Goal: Information Seeking & Learning: Learn about a topic

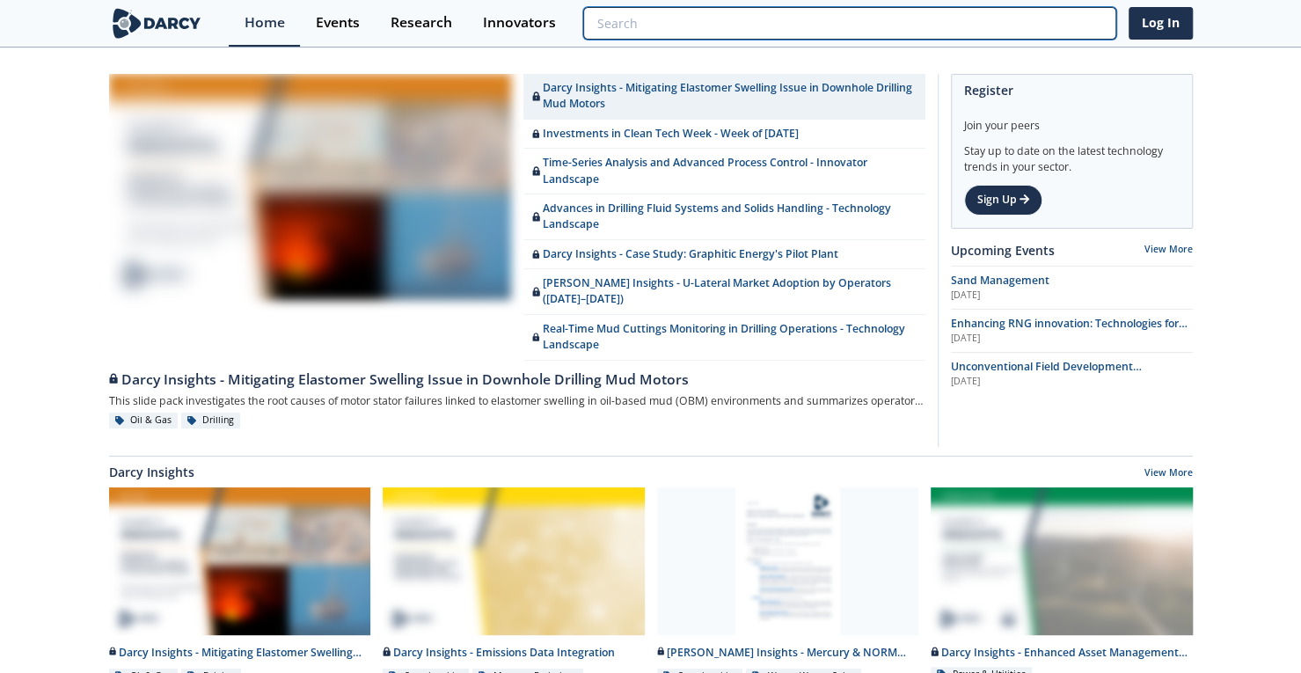
click at [1024, 27] on input "search" at bounding box center [849, 23] width 532 height 33
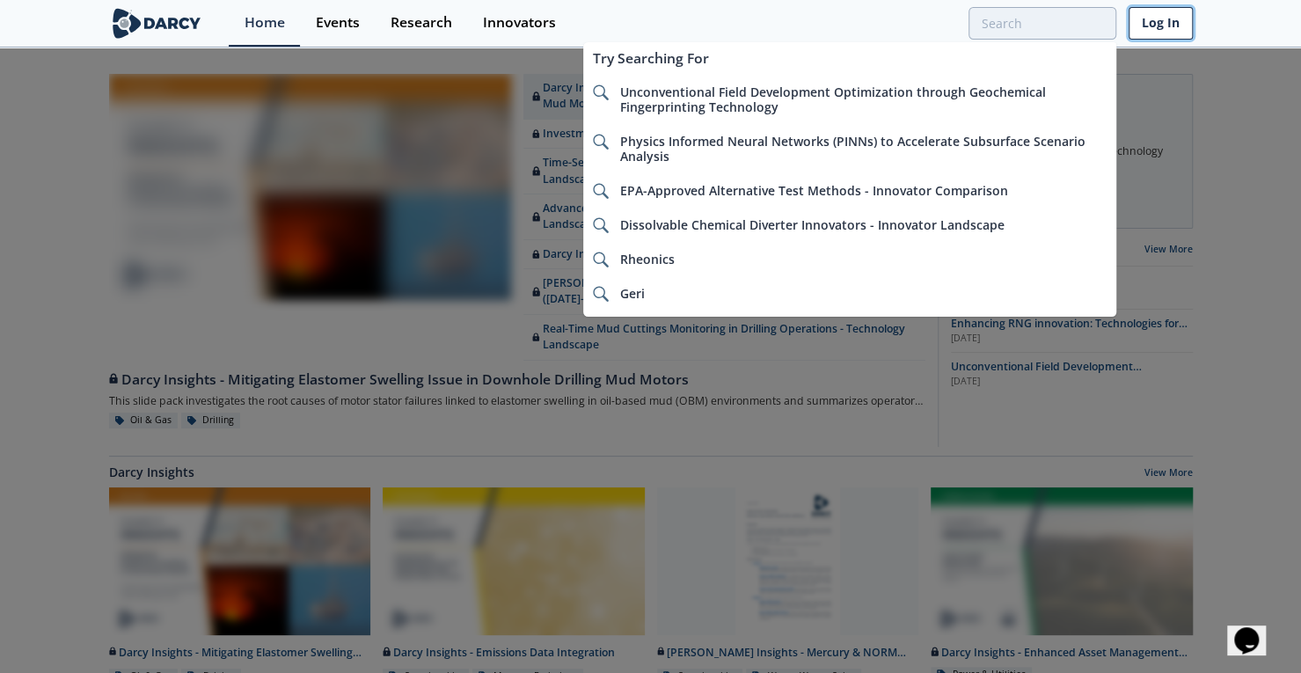
click at [1183, 20] on link "Log In" at bounding box center [1161, 23] width 64 height 33
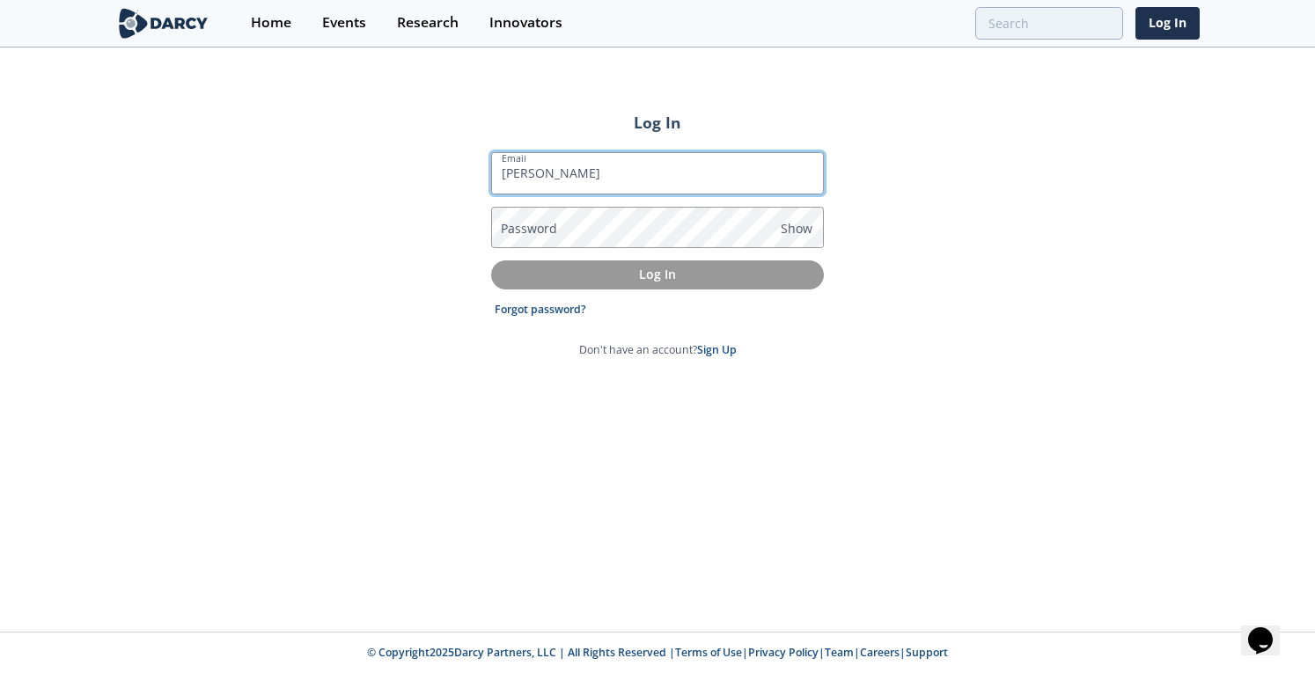
type input "[PERSON_NAME][EMAIL_ADDRESS][DOMAIN_NAME]"
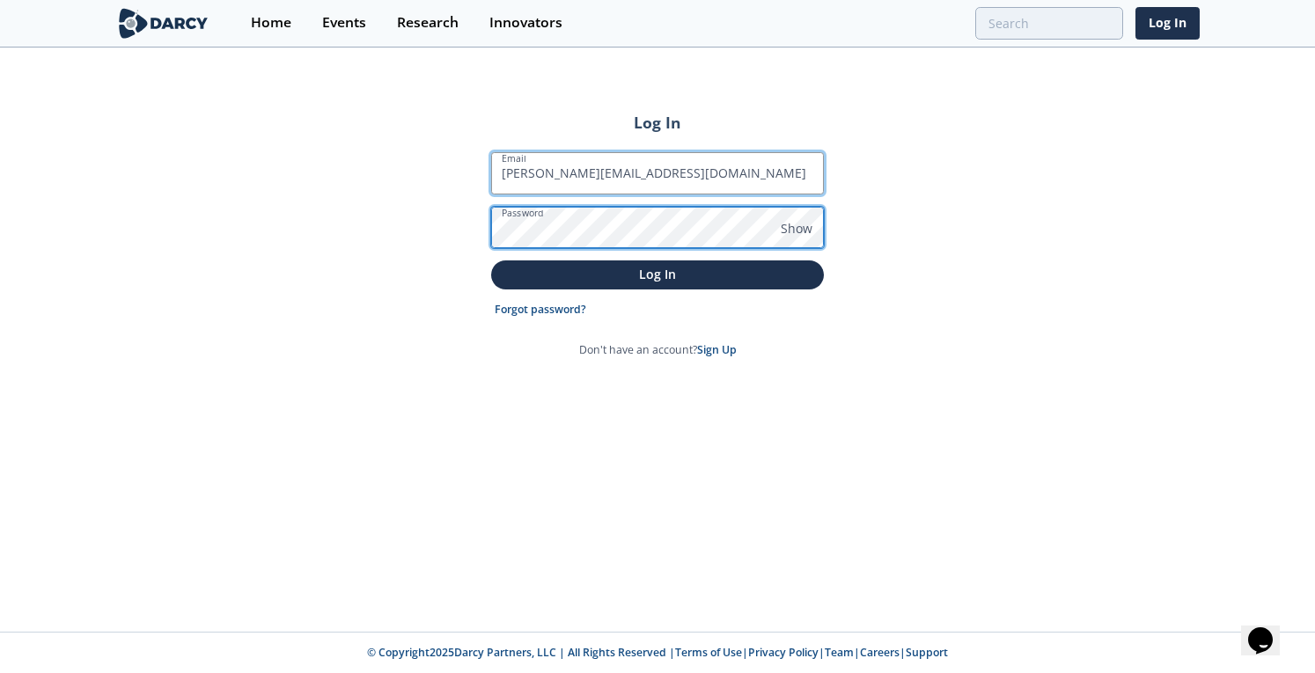
click at [491, 260] on button "Log In" at bounding box center [657, 274] width 333 height 29
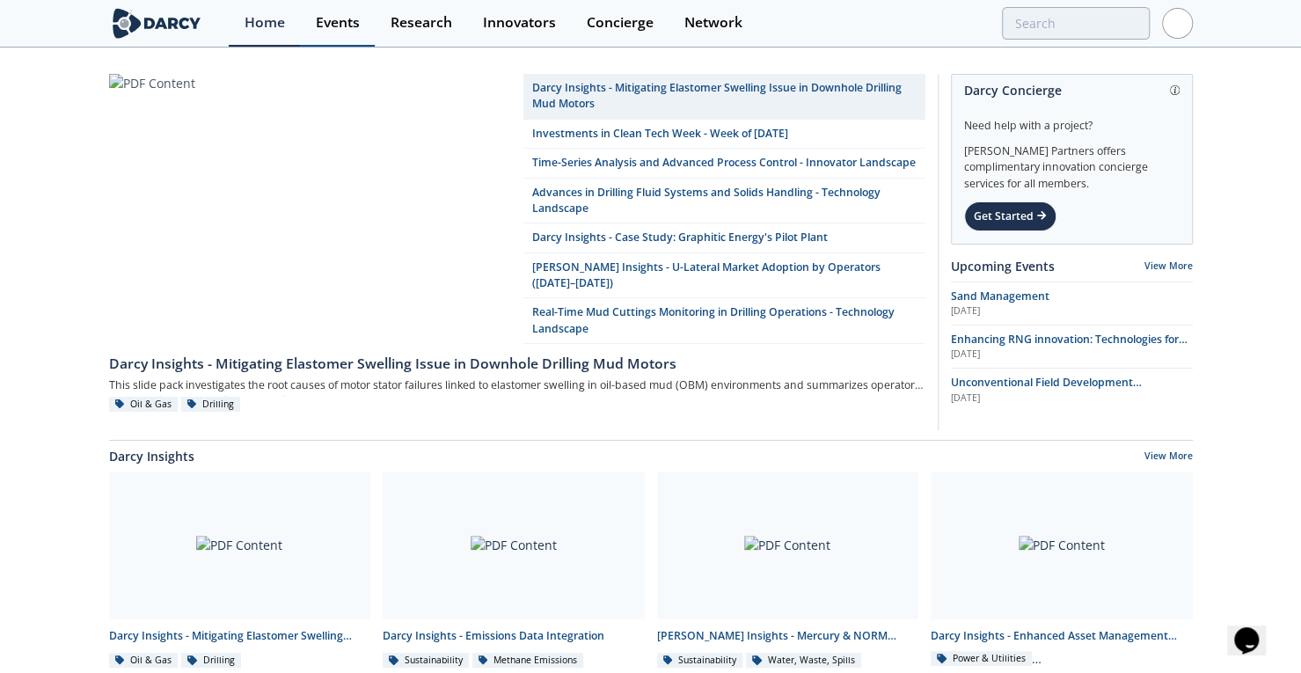
click at [338, 16] on div "Events" at bounding box center [338, 23] width 44 height 14
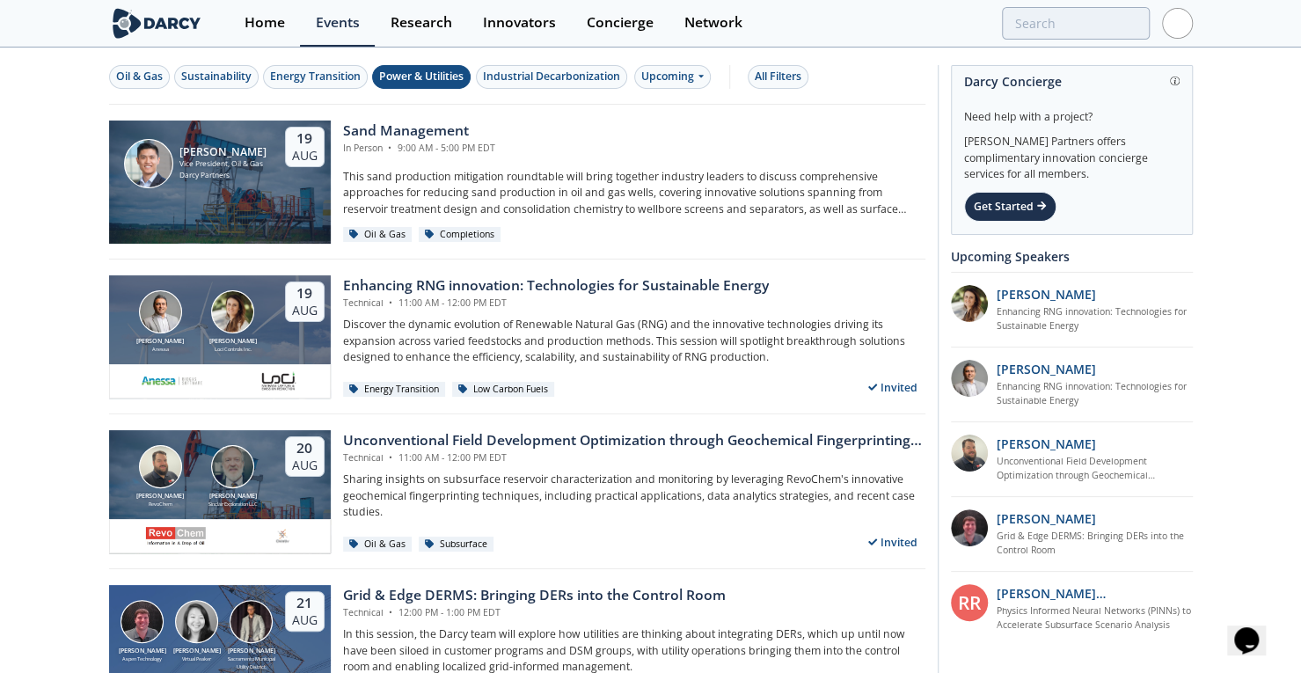
click at [421, 69] on div "Power & Utilities" at bounding box center [421, 77] width 84 height 16
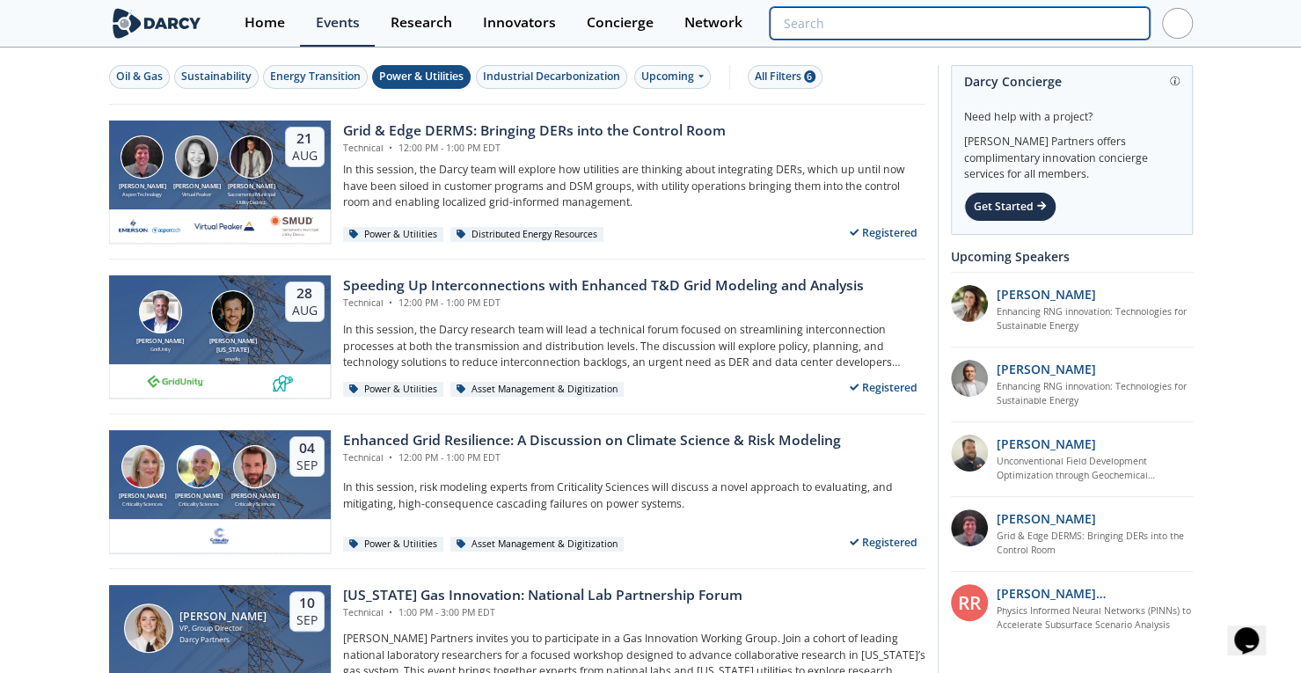
click at [1061, 10] on input "search" at bounding box center [959, 23] width 379 height 33
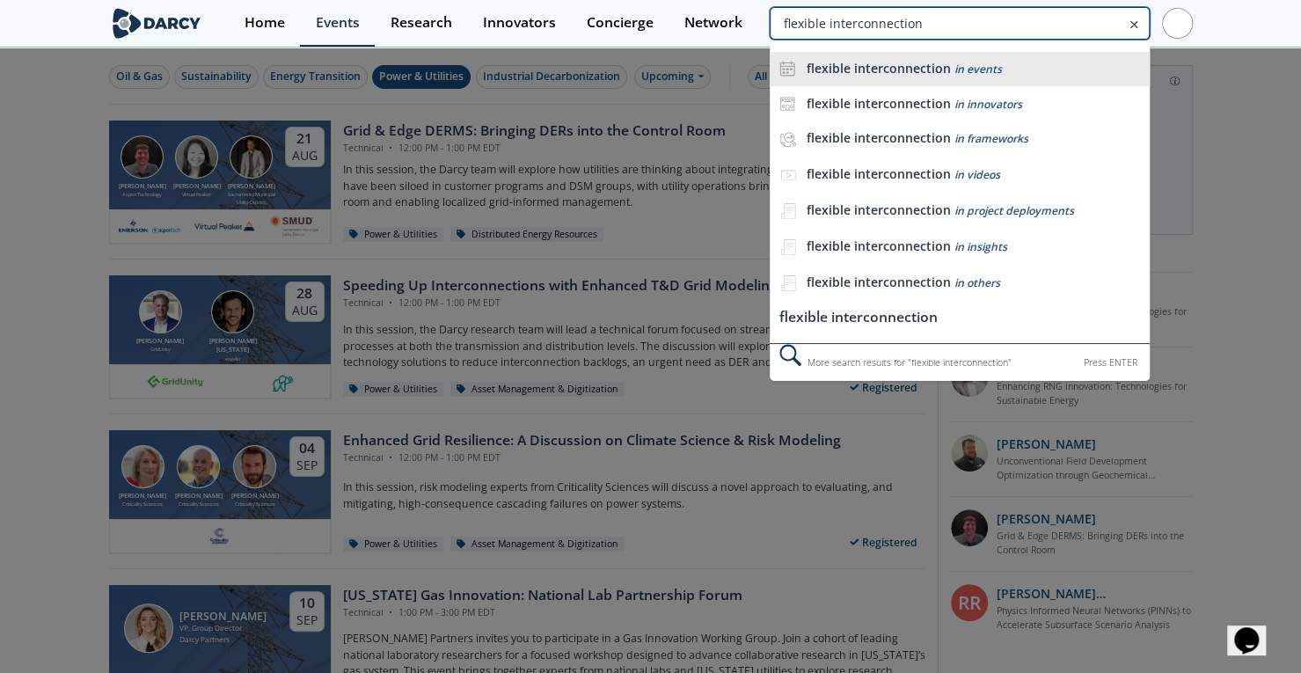
type input "flexible interconnection"
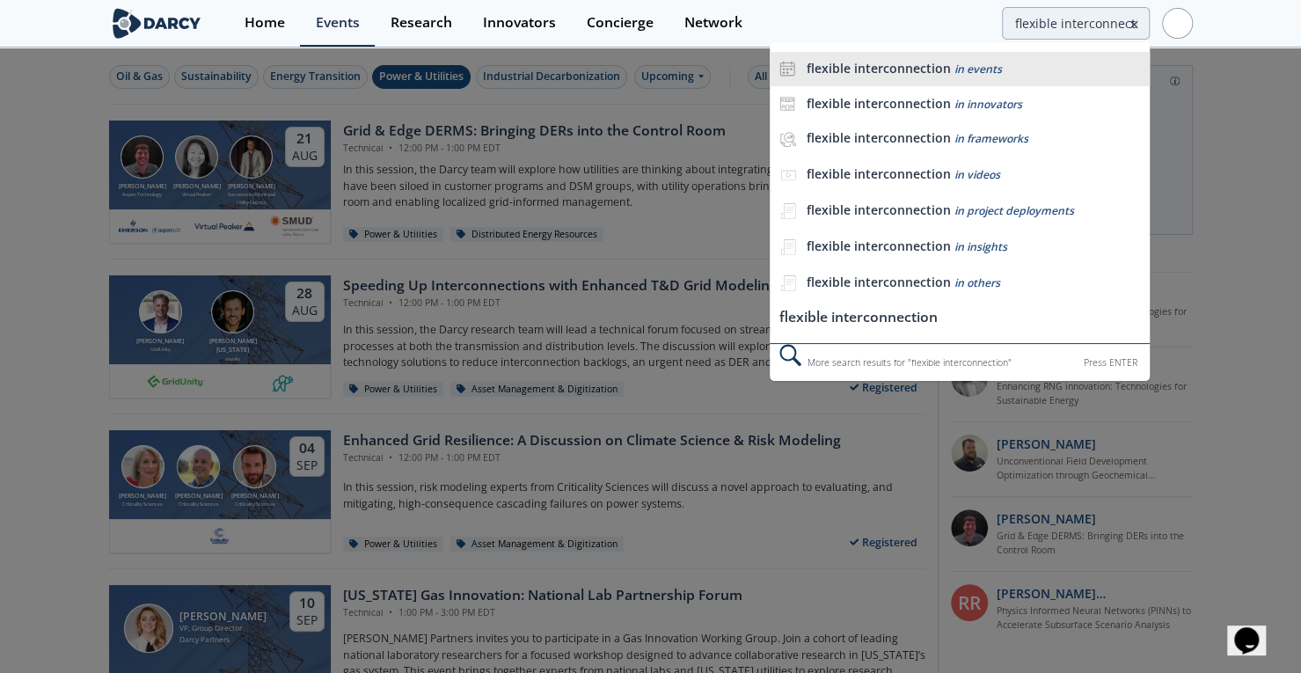
click at [971, 55] on li "flexible interconnection in events" at bounding box center [959, 69] width 379 height 35
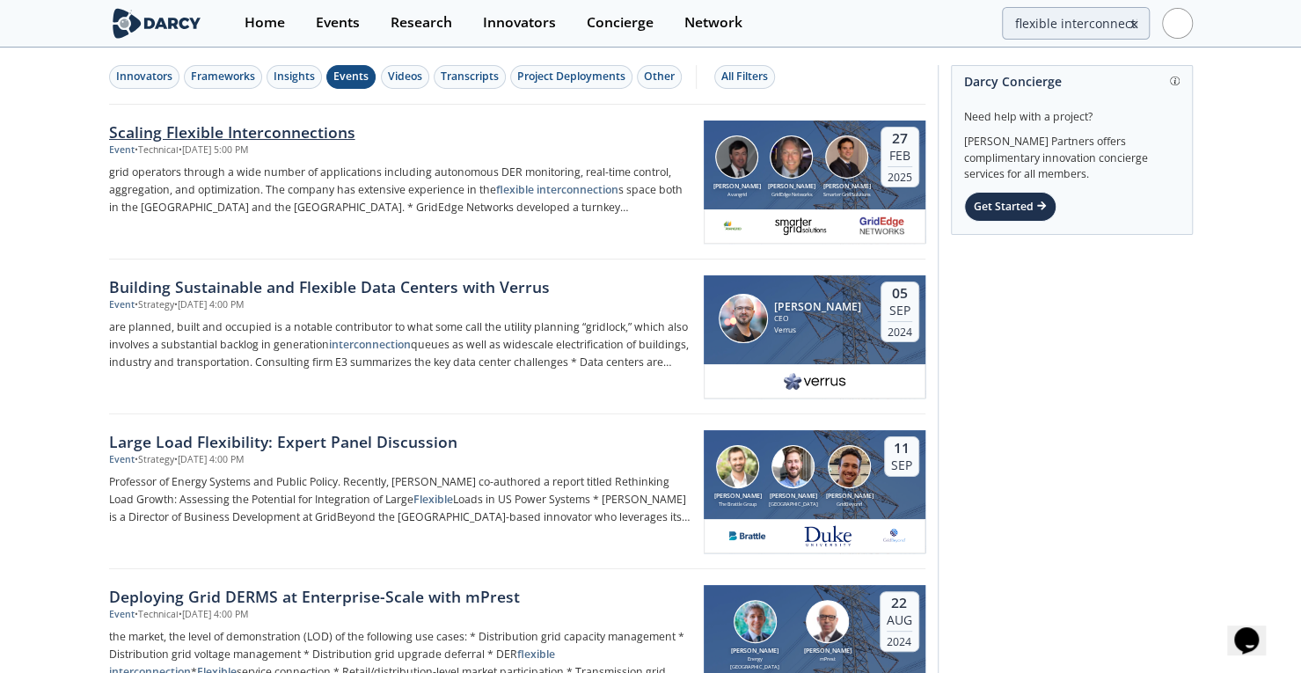
click at [280, 128] on div "Scaling Flexible Interconnections" at bounding box center [400, 132] width 582 height 23
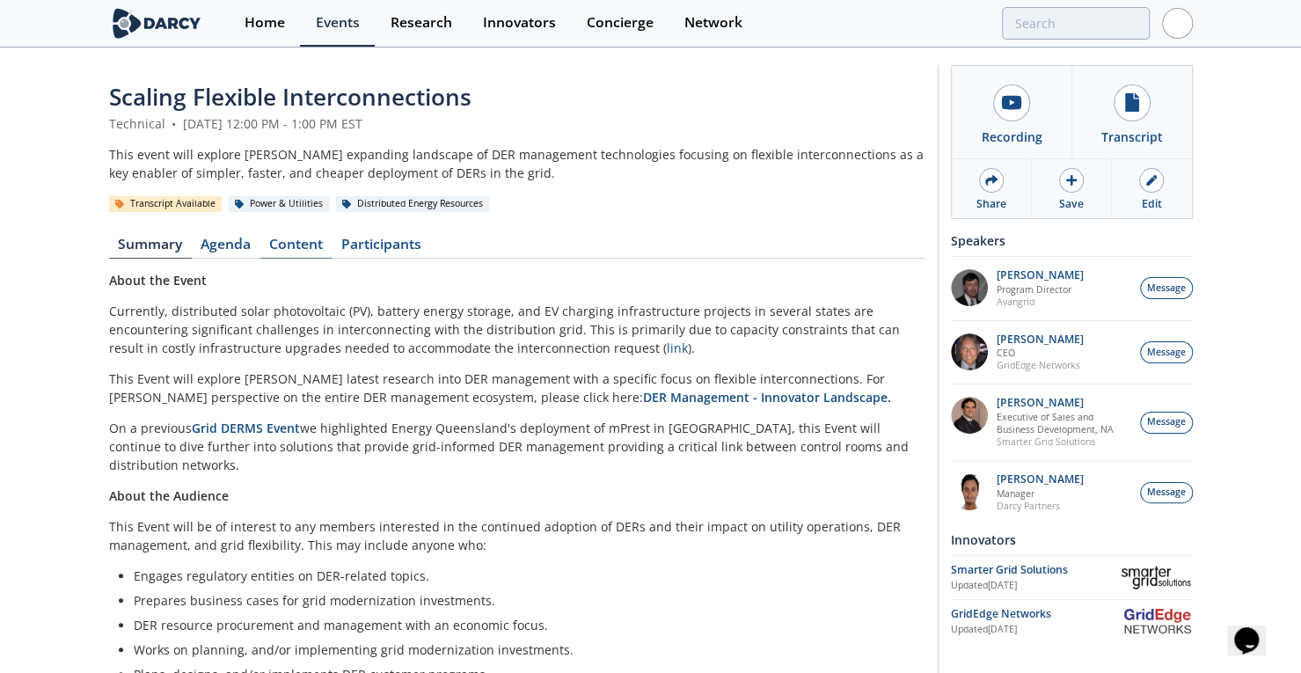
click at [286, 245] on link "Content" at bounding box center [296, 248] width 72 height 21
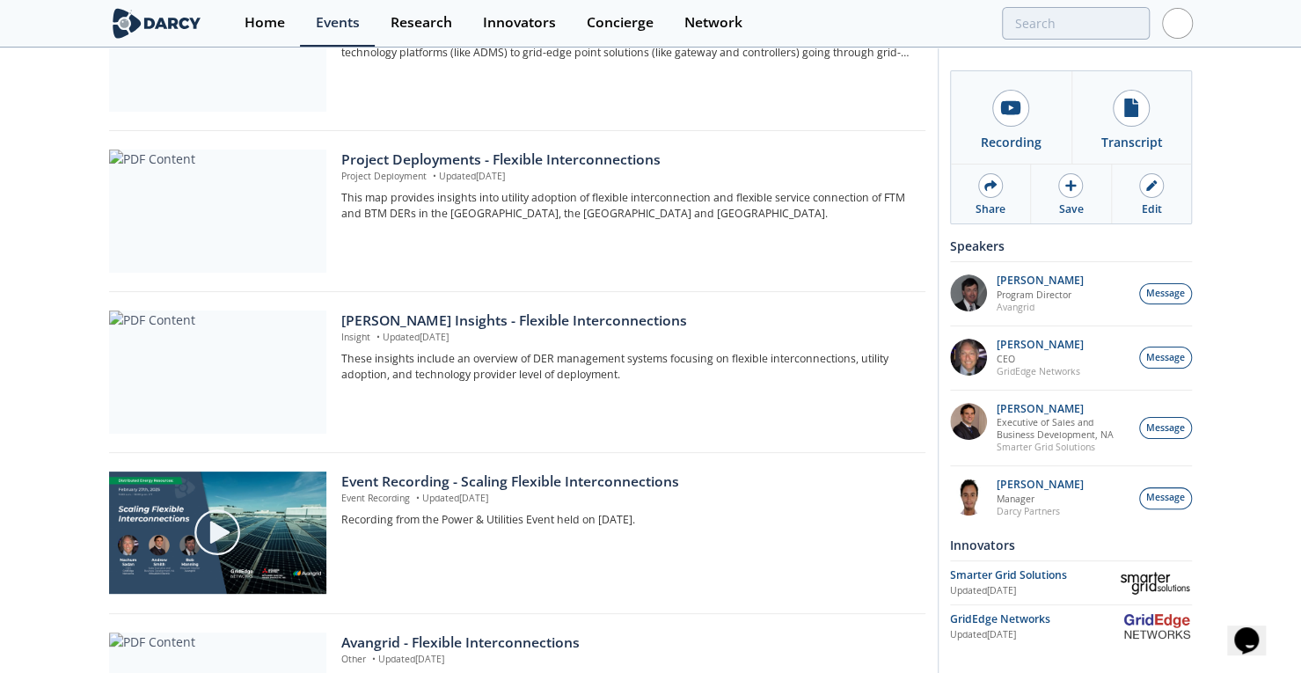
drag, startPoint x: 37, startPoint y: 288, endPoint x: 48, endPoint y: 376, distance: 88.6
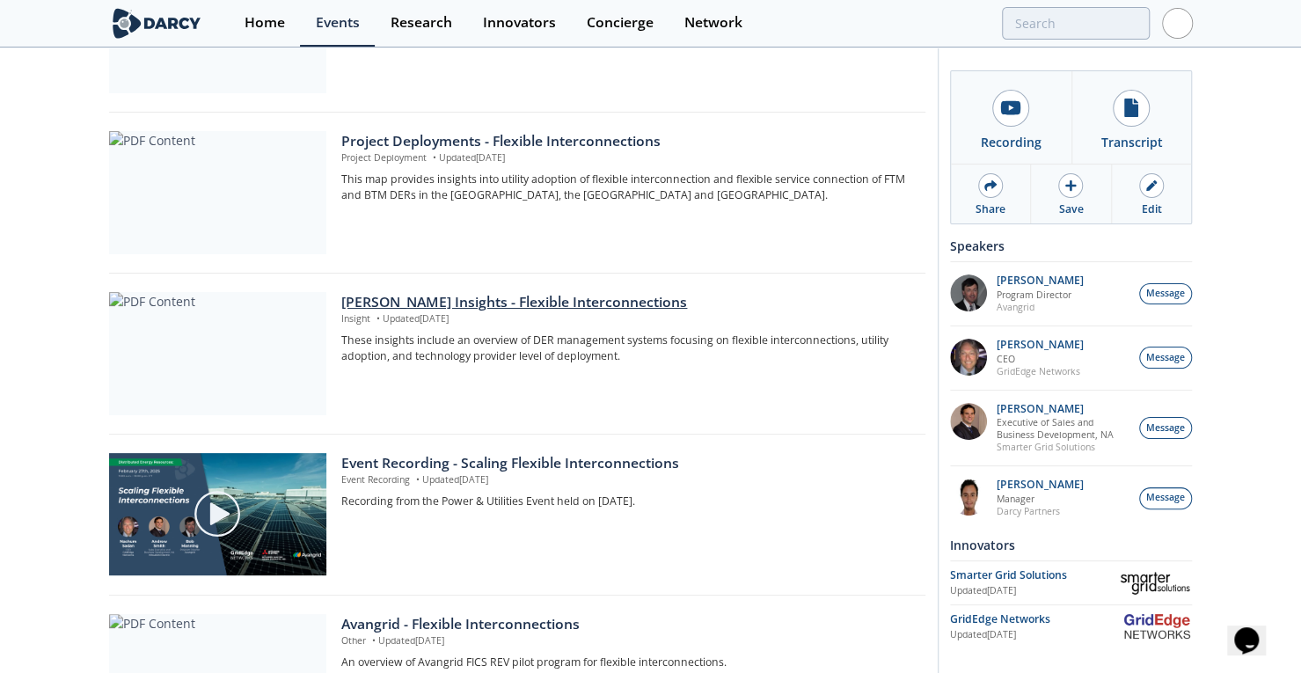
click at [389, 297] on div "[PERSON_NAME] Insights - Flexible Interconnections" at bounding box center [626, 302] width 571 height 21
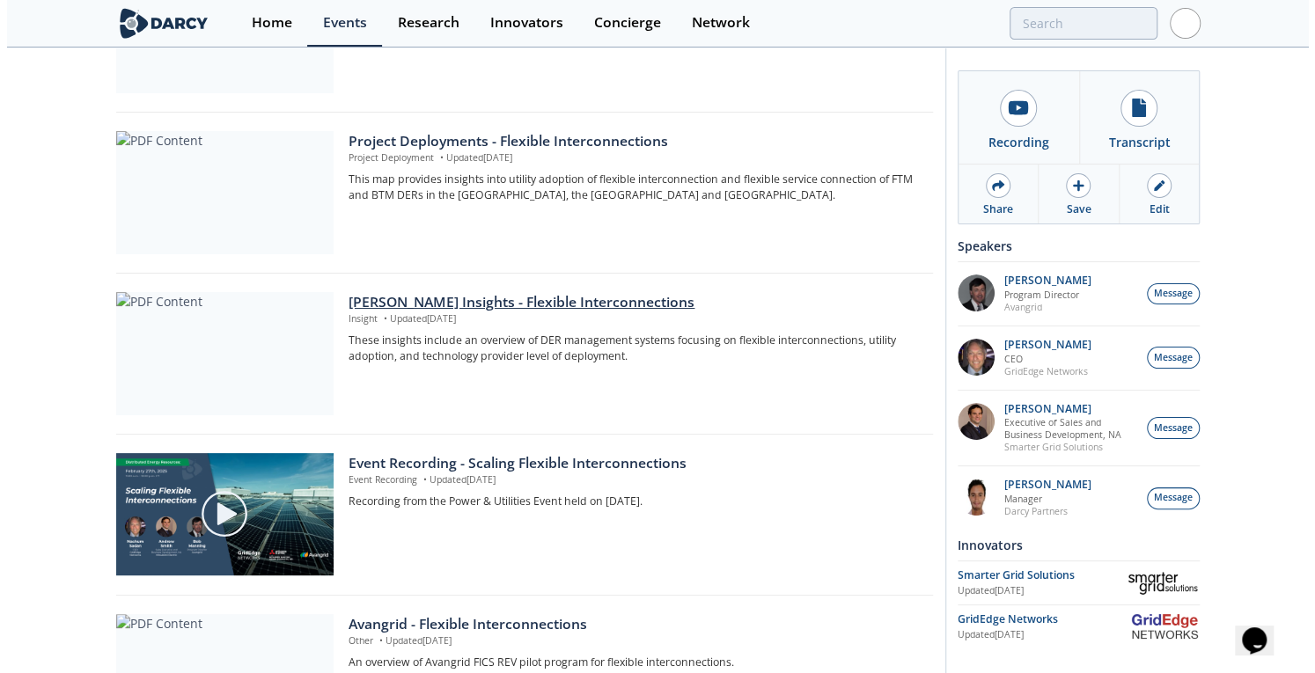
scroll to position [0, 0]
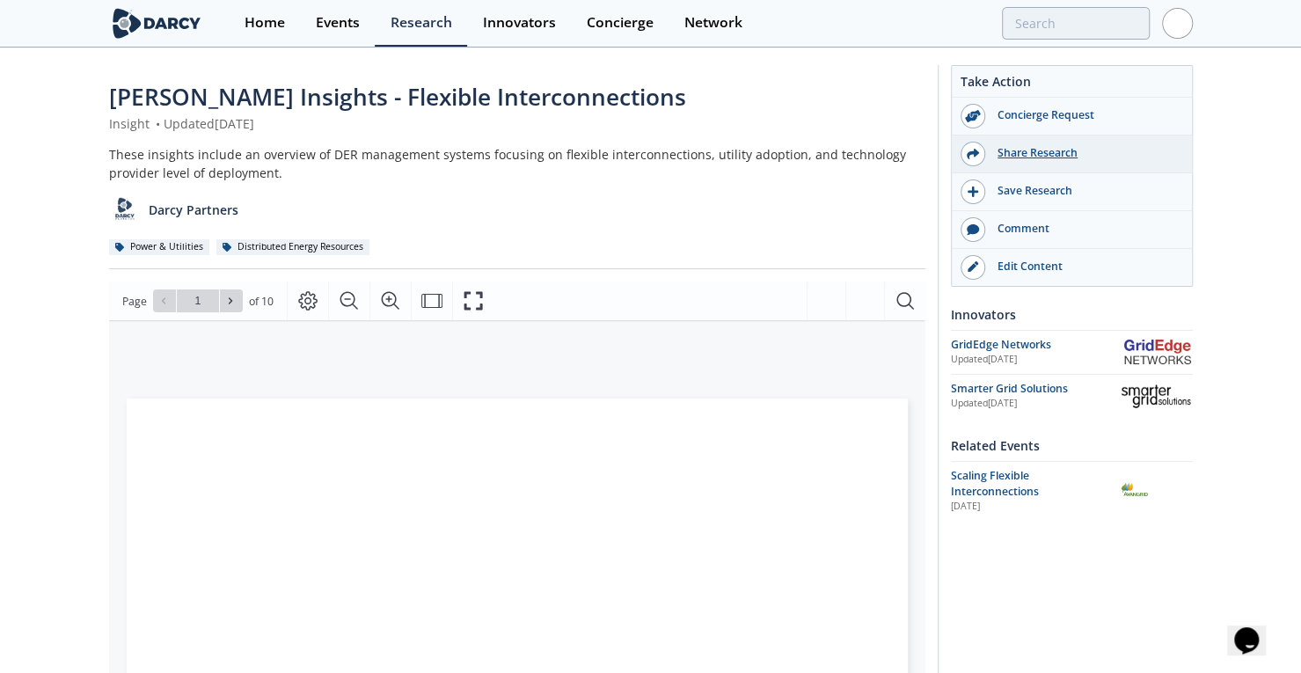
click at [1031, 150] on div "Share Research" at bounding box center [1083, 153] width 197 height 16
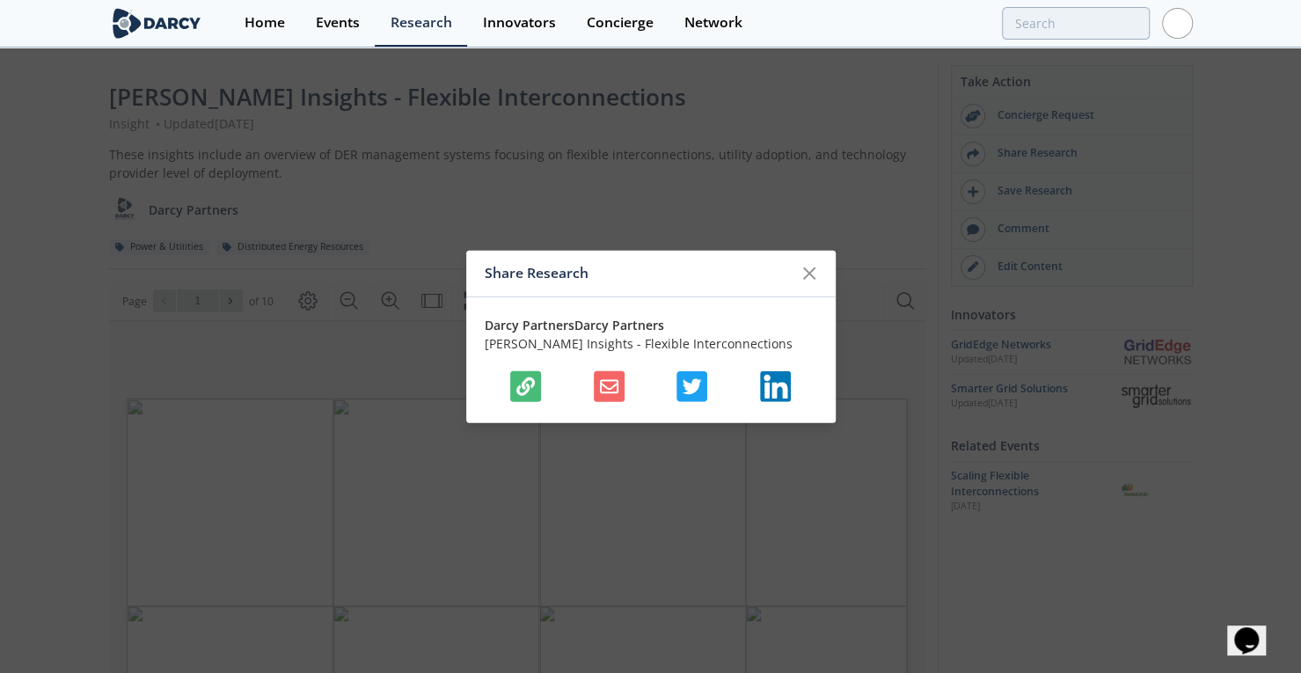
click at [529, 391] on icon "button" at bounding box center [525, 386] width 18 height 18
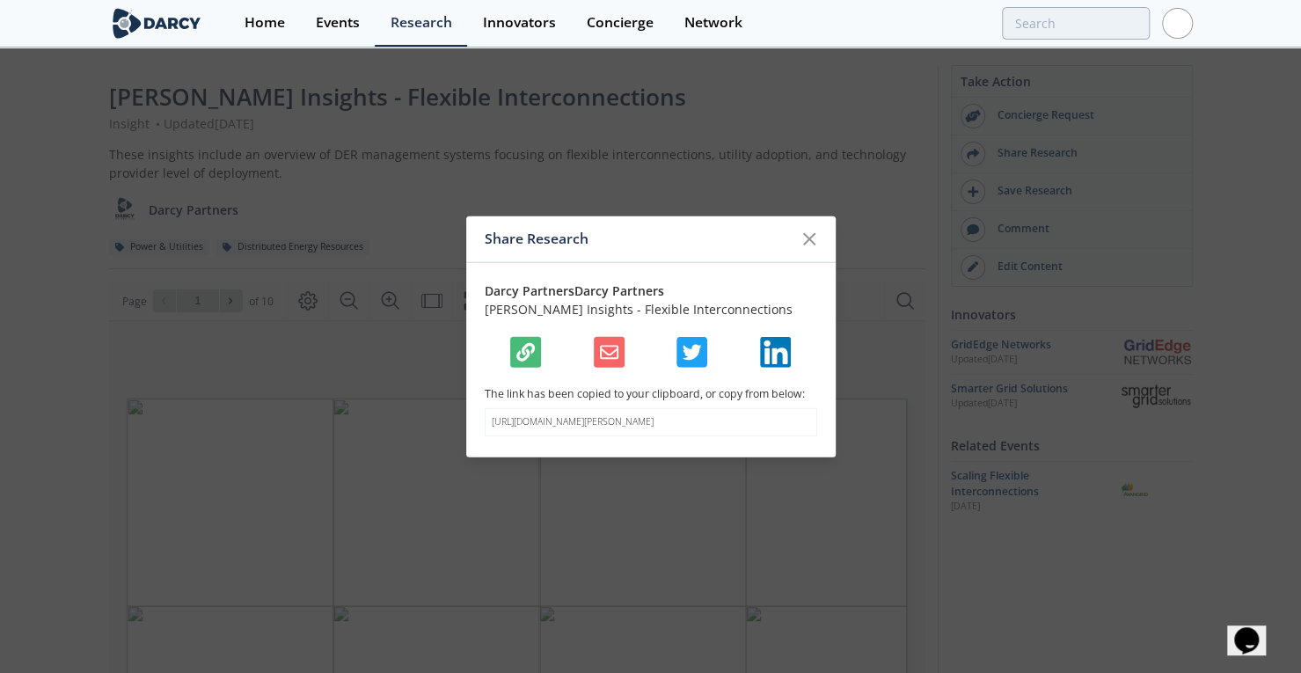
click at [558, 415] on p "[URL][DOMAIN_NAME][PERSON_NAME]" at bounding box center [651, 422] width 319 height 14
click at [557, 415] on p "[URL][DOMAIN_NAME][PERSON_NAME]" at bounding box center [651, 422] width 319 height 14
copy body "[URL][DOMAIN_NAME][PERSON_NAME]"
click at [804, 233] on icon at bounding box center [809, 238] width 21 height 21
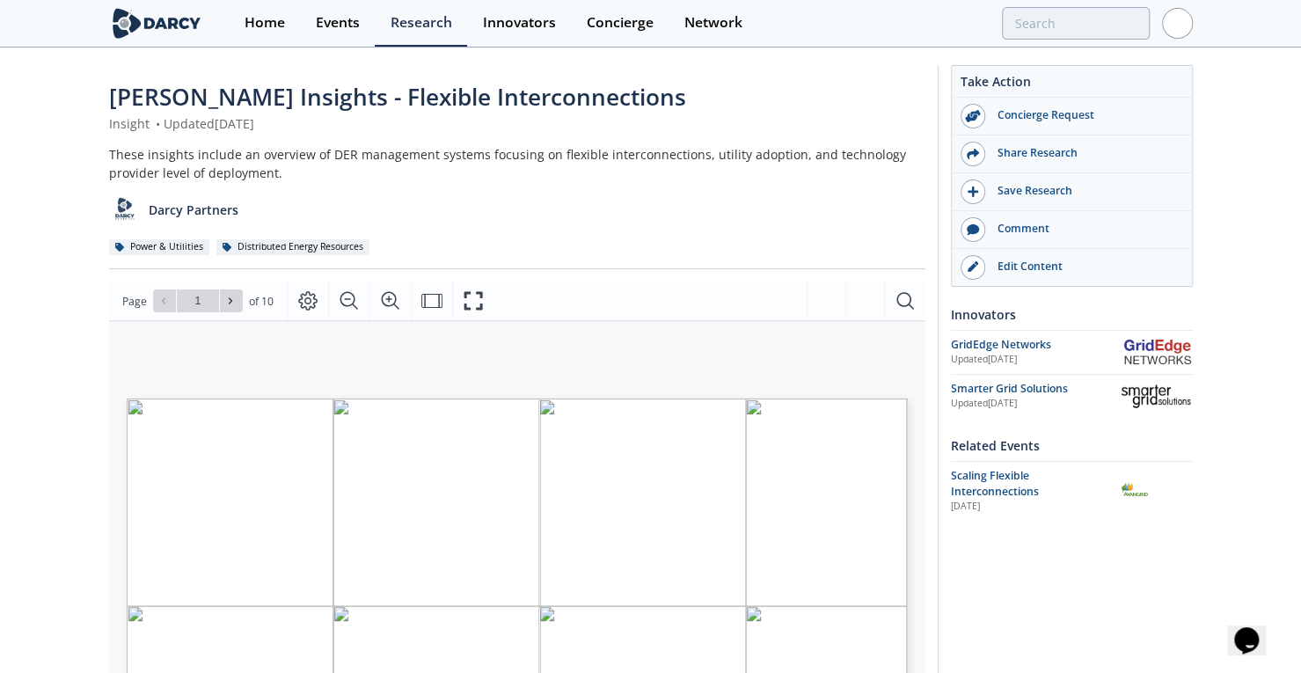
click at [466, 152] on div "These insights include an overview of DER management systems focusing on flexib…" at bounding box center [517, 163] width 817 height 37
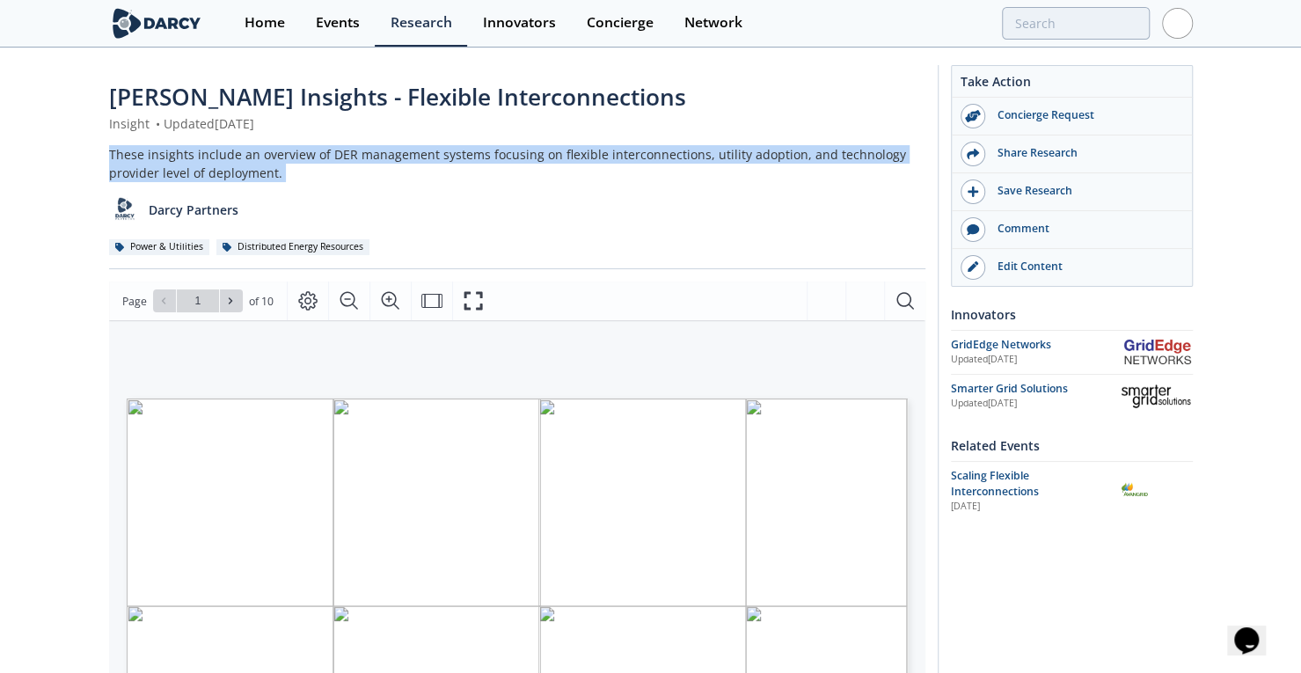
click at [466, 152] on div "These insights include an overview of DER management systems focusing on flexib…" at bounding box center [517, 163] width 817 height 37
click at [465, 156] on div "These insights include an overview of DER management systems focusing on flexib…" at bounding box center [517, 163] width 817 height 37
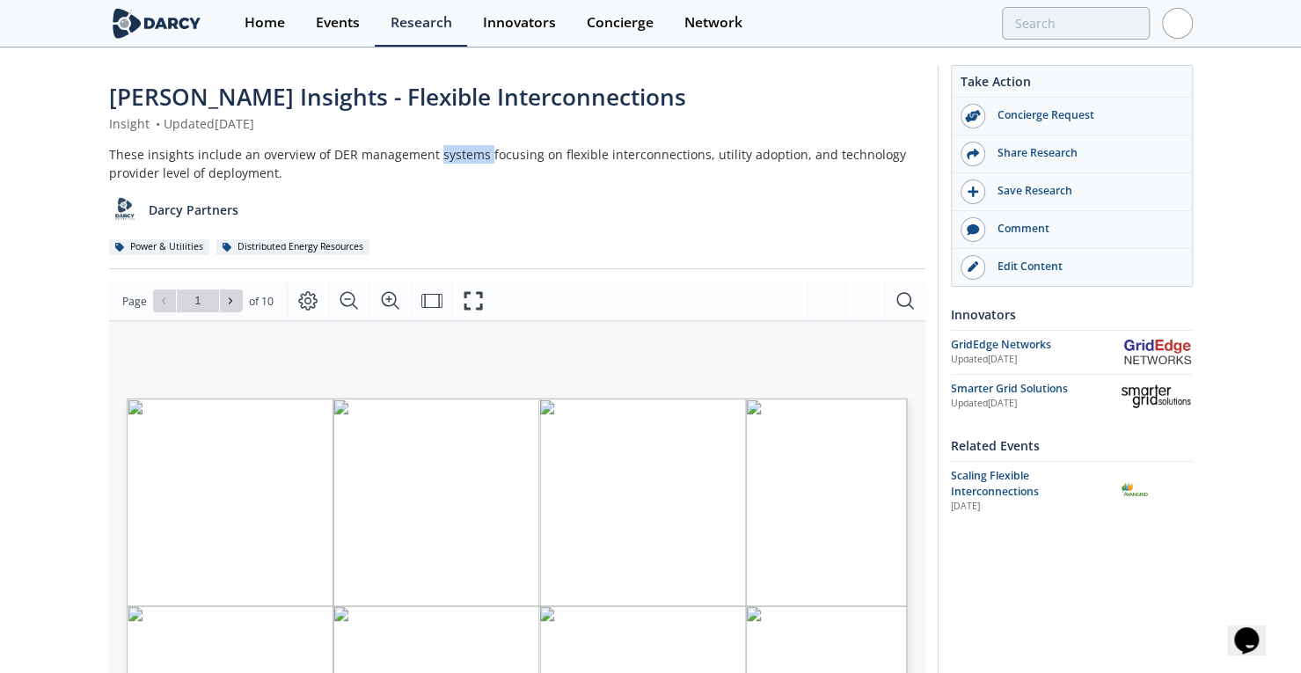
click at [465, 156] on div "These insights include an overview of DER management systems focusing on flexib…" at bounding box center [517, 163] width 817 height 37
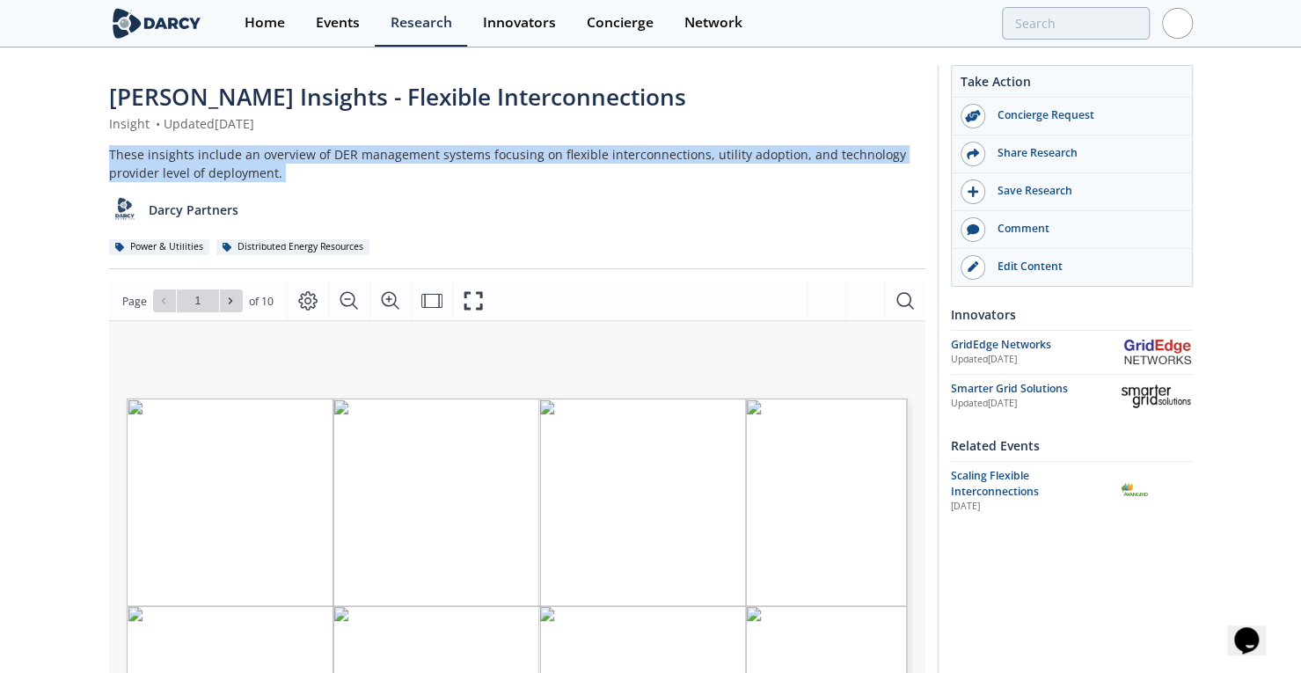
click at [465, 156] on div "These insights include an overview of DER management systems focusing on flexib…" at bounding box center [517, 163] width 817 height 37
click at [463, 158] on div "These insights include an overview of DER management systems focusing on flexib…" at bounding box center [517, 163] width 817 height 37
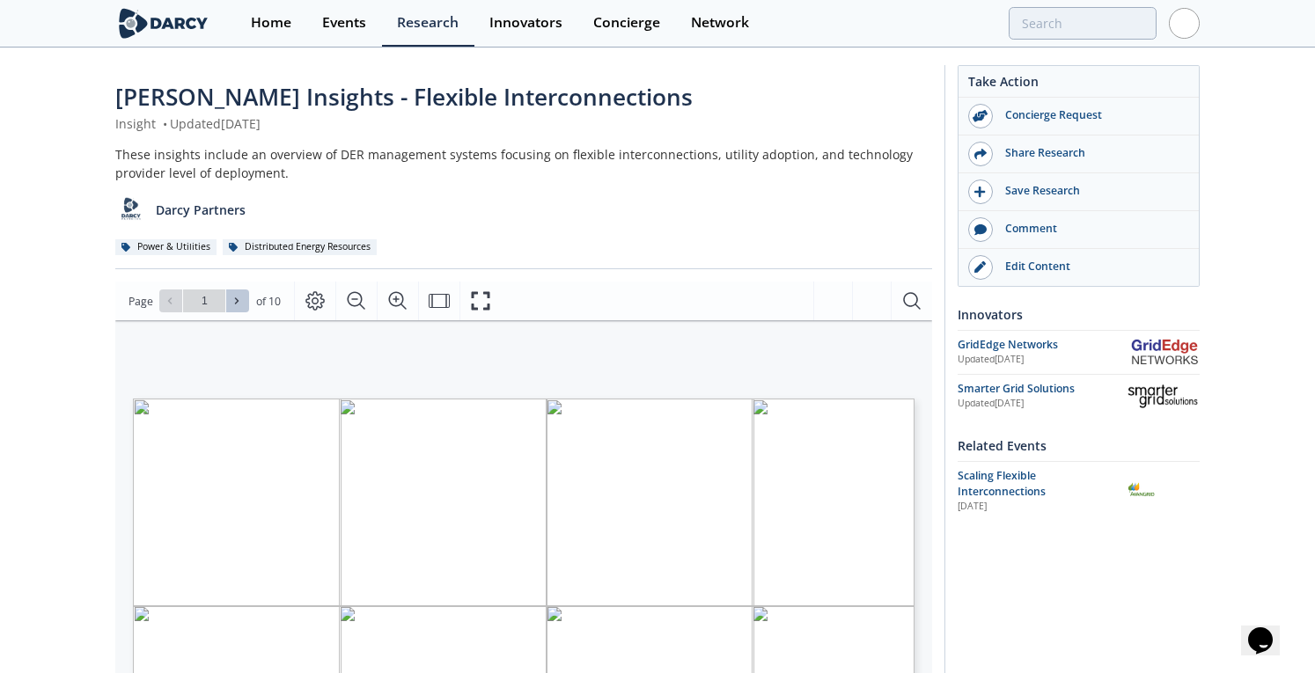
click at [238, 304] on icon at bounding box center [236, 301] width 11 height 11
type input "2"
click at [236, 304] on icon at bounding box center [236, 301] width 11 height 11
type input "3"
click at [235, 304] on icon at bounding box center [237, 301] width 4 height 6
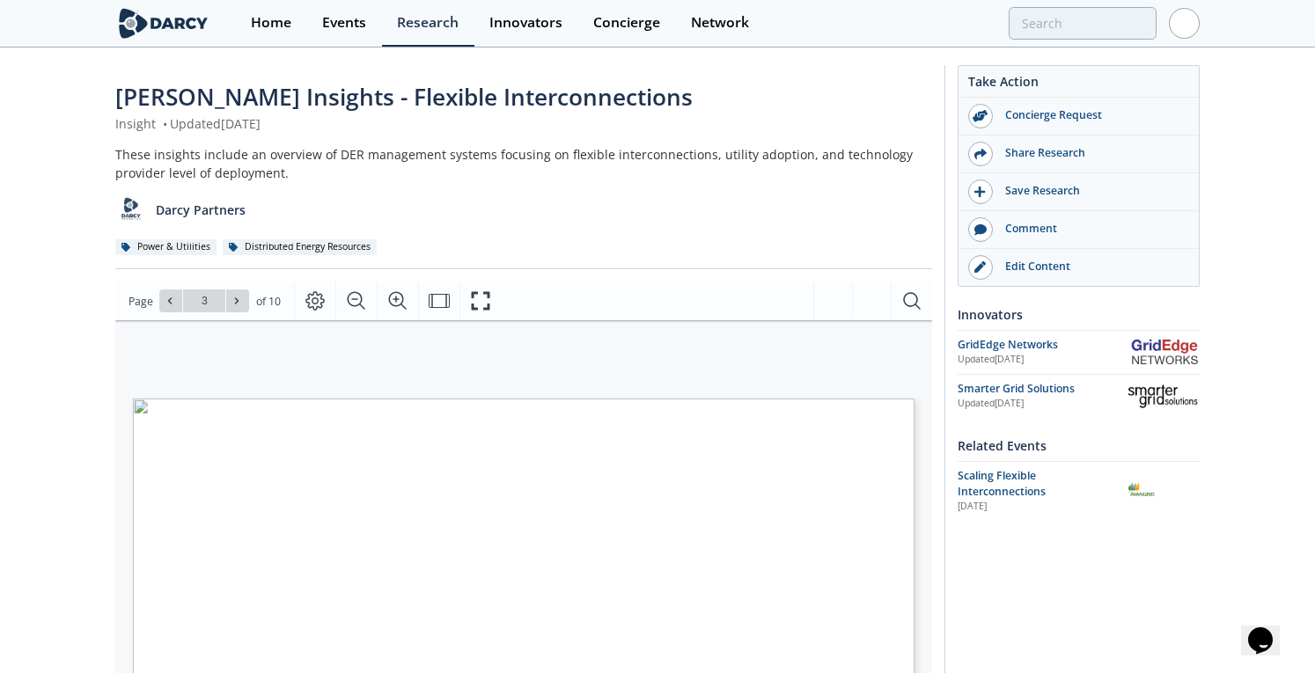
type input "4"
click at [233, 304] on icon at bounding box center [236, 301] width 11 height 11
